Goal: Information Seeking & Learning: Learn about a topic

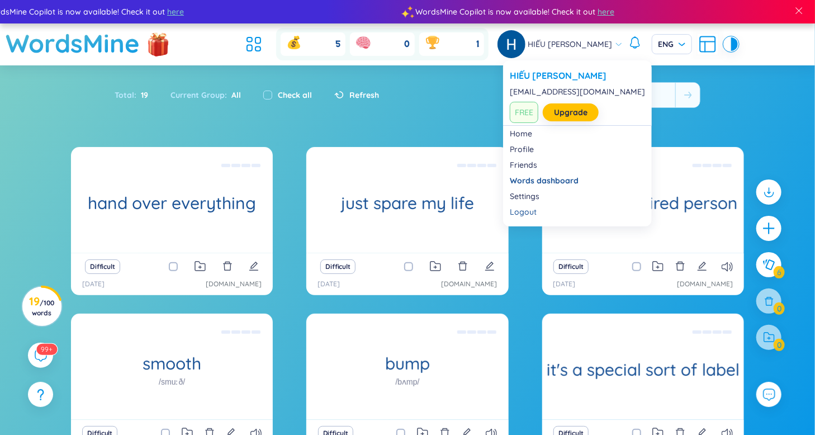
click at [525, 106] on span "FREE" at bounding box center [524, 112] width 29 height 21
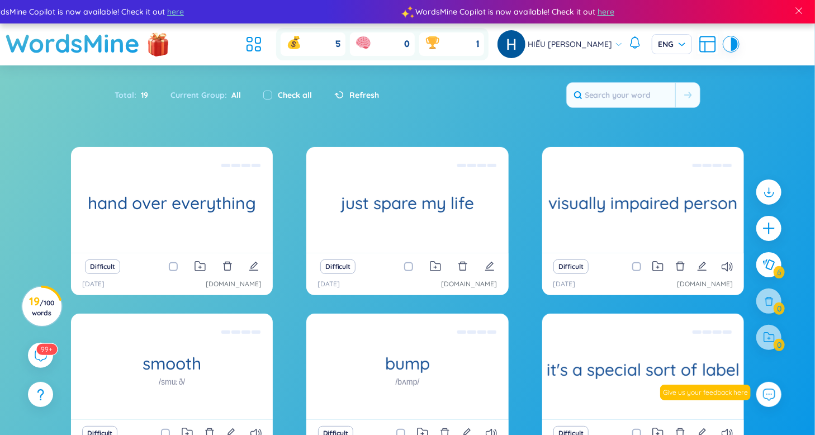
click at [320, 50] on div "5" at bounding box center [313, 43] width 65 height 23
click at [288, 44] on icon at bounding box center [294, 43] width 18 height 18
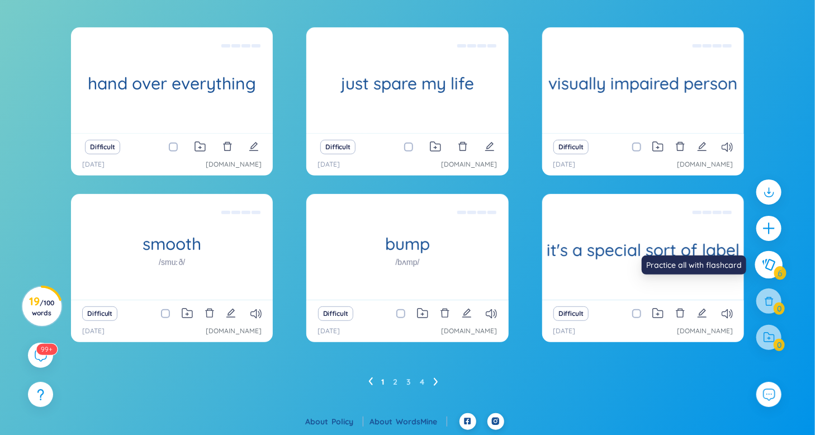
click at [767, 258] on button at bounding box center [769, 265] width 28 height 28
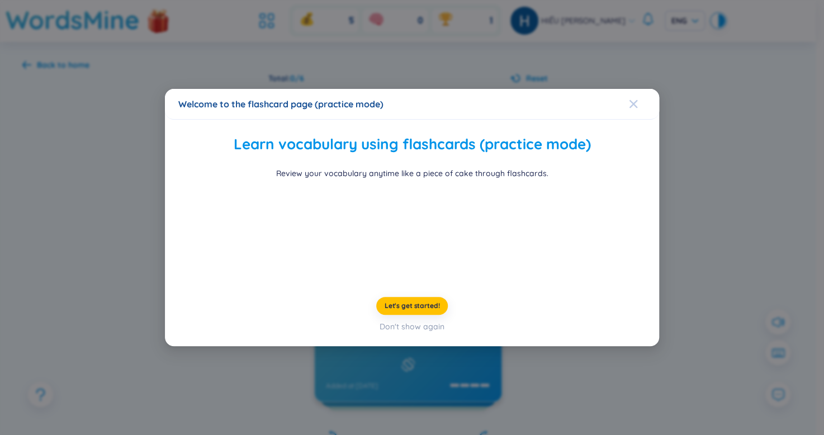
click at [635, 100] on icon "Close" at bounding box center [633, 104] width 9 height 9
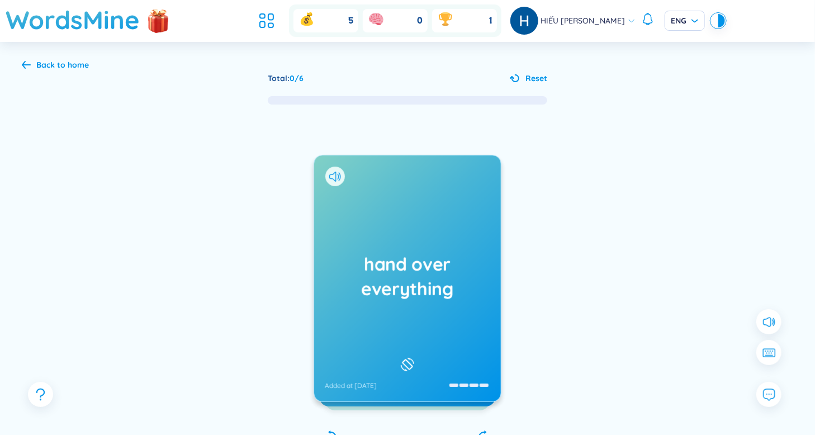
click at [423, 253] on h1 "hand over everything" at bounding box center [407, 276] width 164 height 49
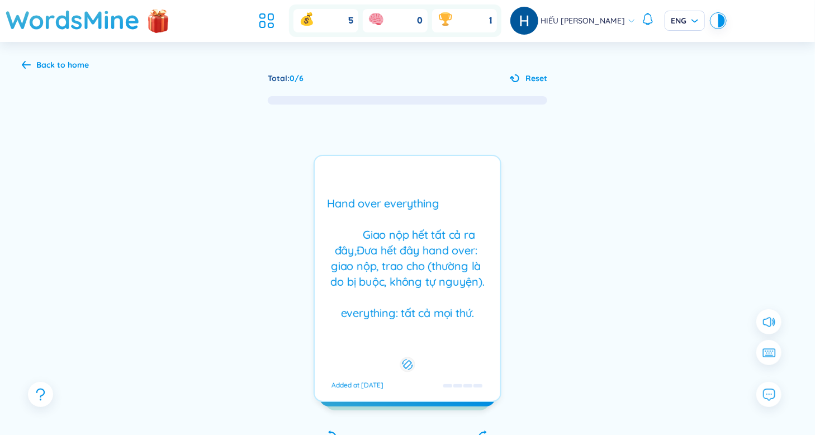
click at [423, 249] on div "Hand over everything Giao nộp hết tất cả ra đây,Đưa hết đây hand over: giao nộp…" at bounding box center [407, 258] width 174 height 125
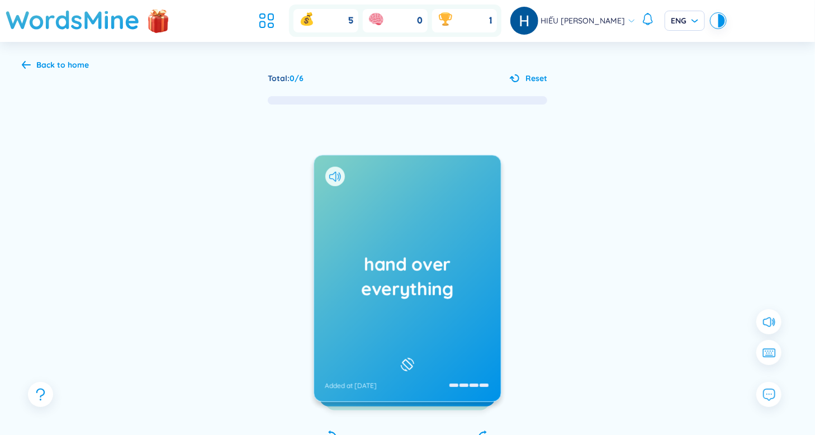
click at [324, 179] on div "hand over everything Added at [DATE]" at bounding box center [407, 278] width 187 height 246
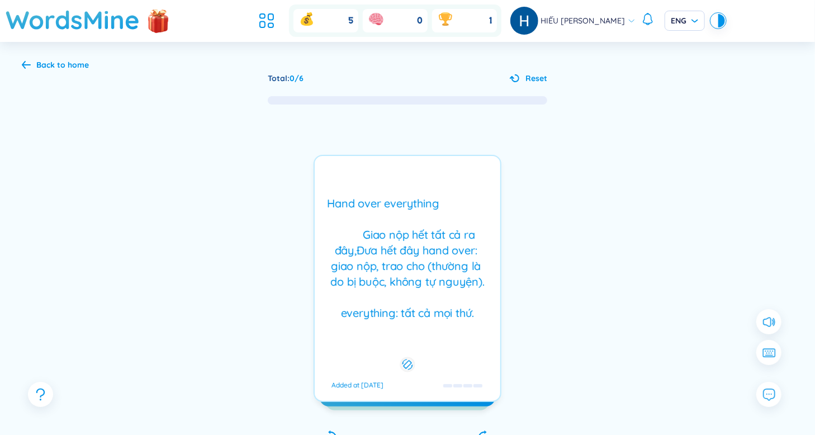
click at [341, 175] on div "Hand over everything Giao nộp hết tất cả ra đây,Đưa hết đây hand over: giao nộp…" at bounding box center [408, 278] width 188 height 247
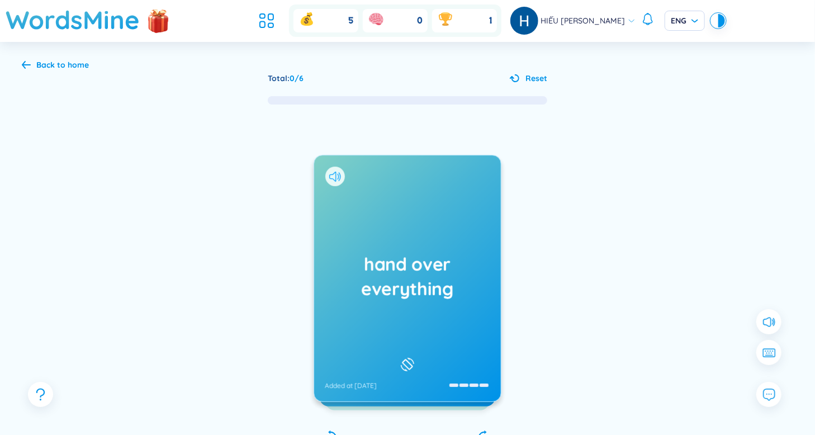
click at [340, 172] on div at bounding box center [335, 177] width 20 height 20
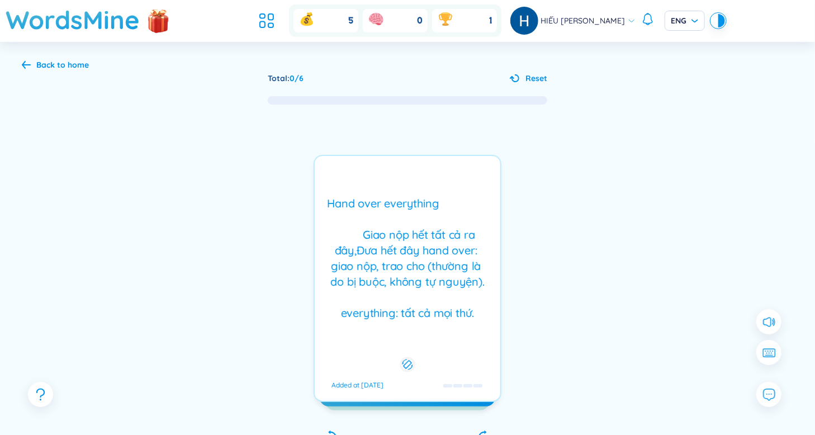
click at [353, 196] on div "Hand over everything Giao nộp hết tất cả ra đây,Đưa hết đây hand over: giao nộp…" at bounding box center [407, 258] width 174 height 125
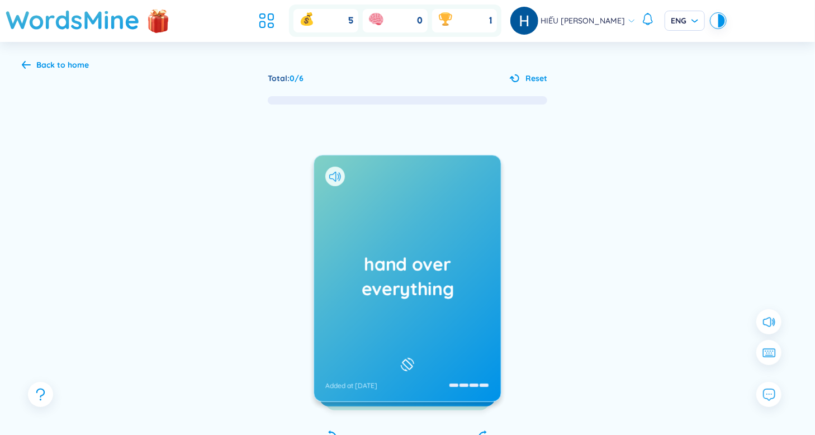
click at [486, 250] on div "hand over everything Added at [DATE]" at bounding box center [407, 278] width 187 height 246
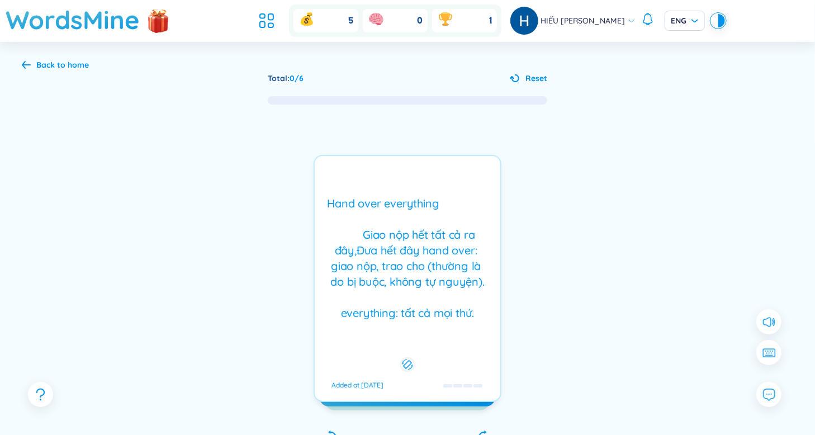
click at [486, 250] on div "Hand over everything Giao nộp hết tất cả ra đây,Đưa hết đây hand over: giao nộp…" at bounding box center [407, 258] width 174 height 125
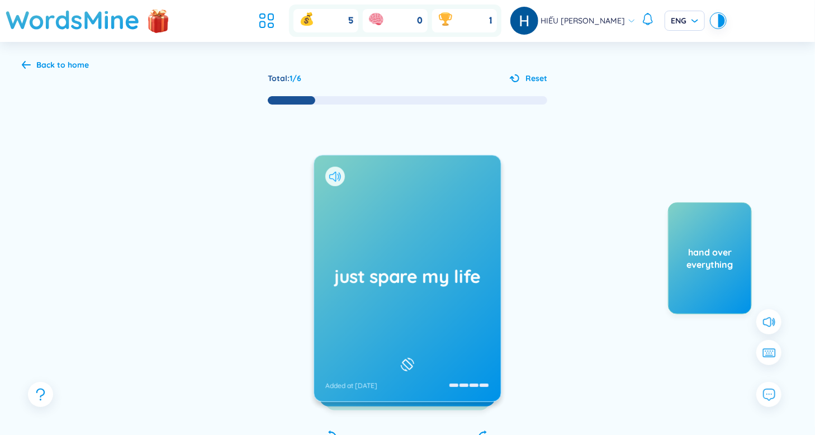
click at [331, 178] on icon at bounding box center [332, 177] width 7 height 10
click at [332, 177] on icon at bounding box center [335, 177] width 12 height 10
